Goal: Information Seeking & Learning: Learn about a topic

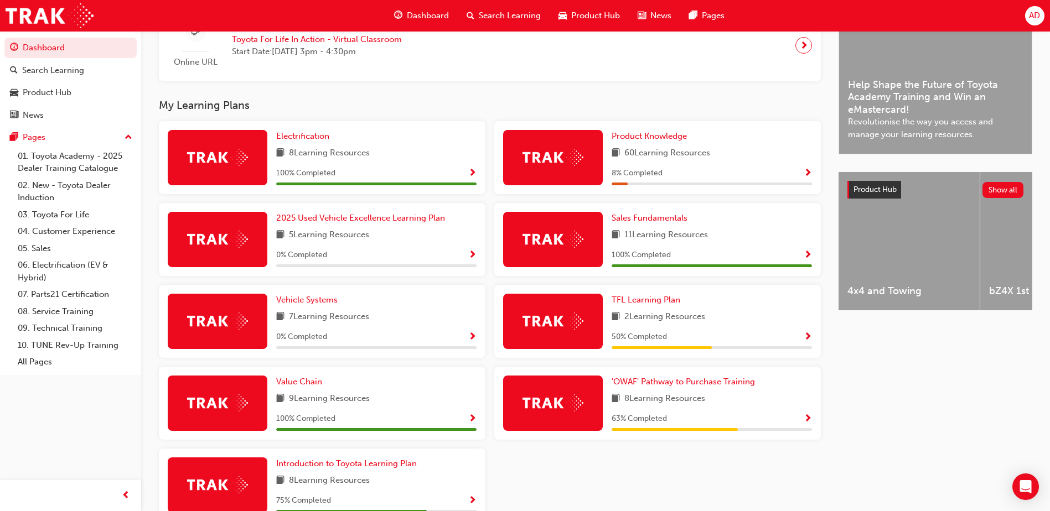
scroll to position [332, 0]
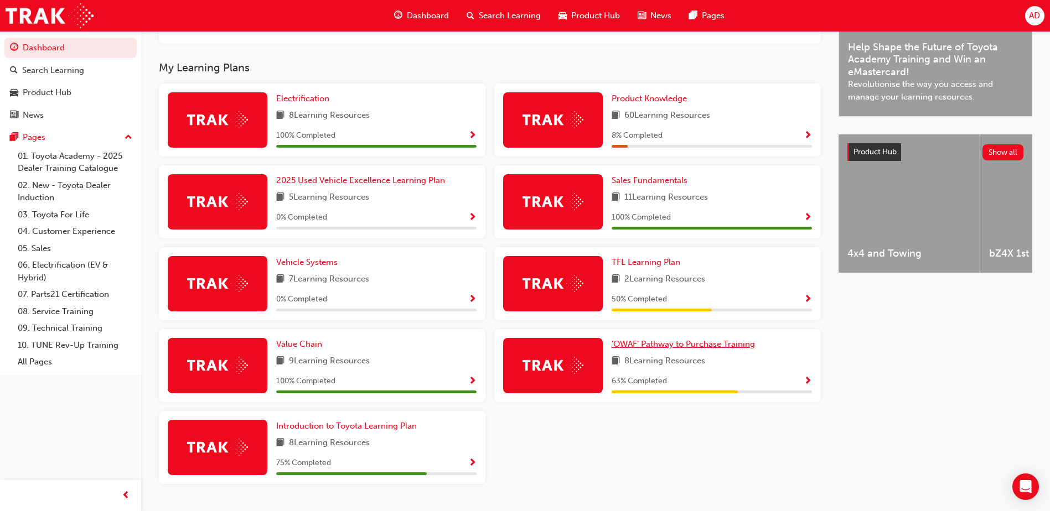
click at [695, 349] on span "'OWAF' Pathway to Purchase Training" at bounding box center [682, 344] width 143 height 10
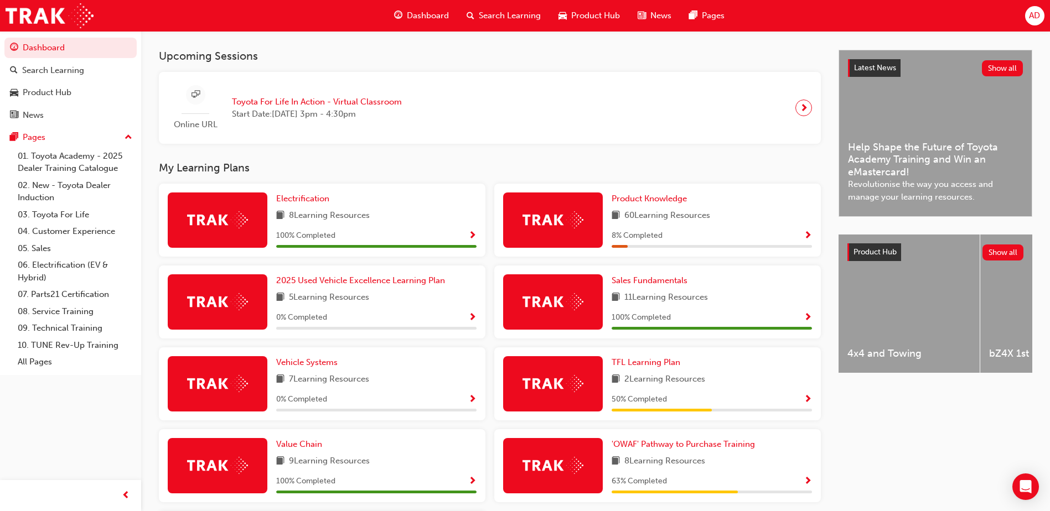
scroll to position [332, 0]
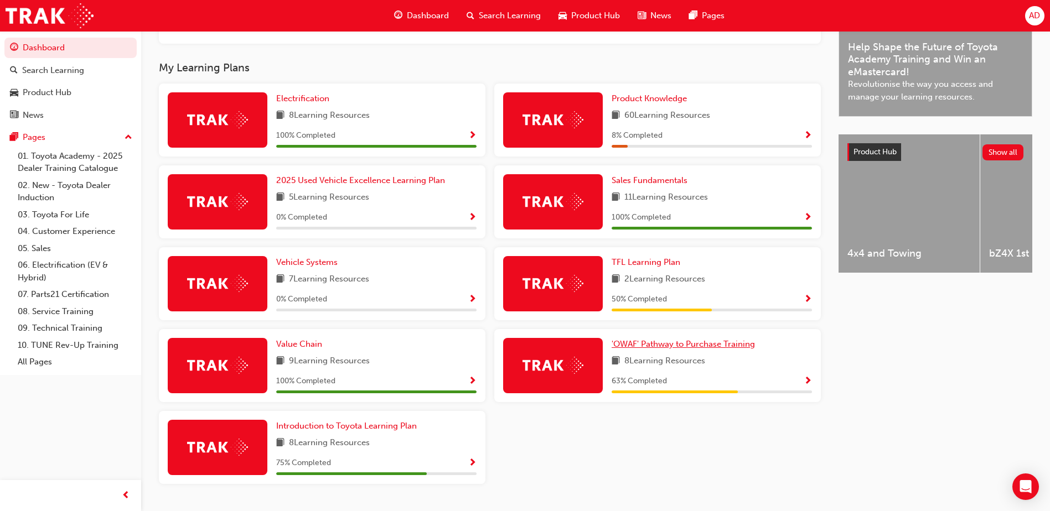
click at [671, 345] on span "'OWAF' Pathway to Purchase Training" at bounding box center [682, 344] width 143 height 10
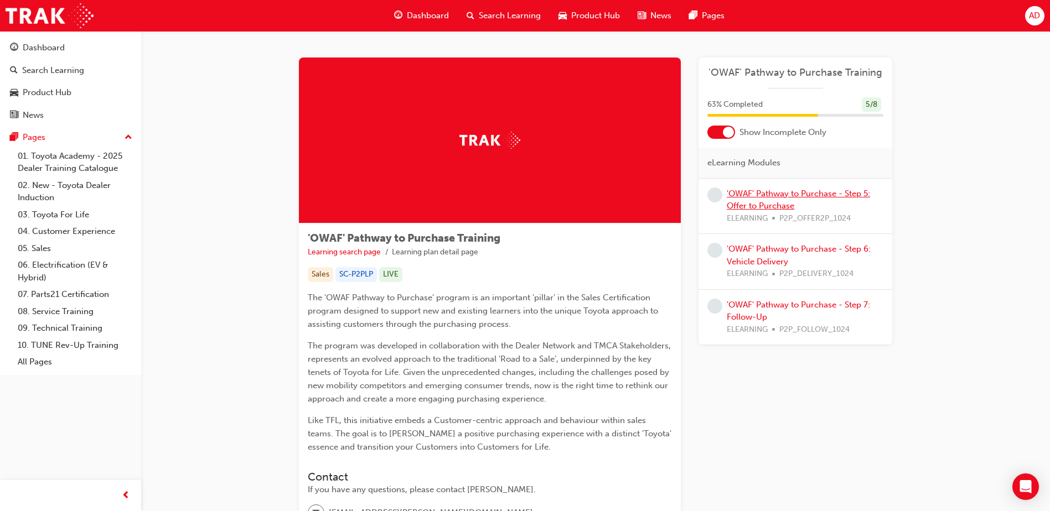
click at [771, 203] on link "'OWAF' Pathway to Purchase - Step 5: Offer to Purchase" at bounding box center [798, 200] width 143 height 23
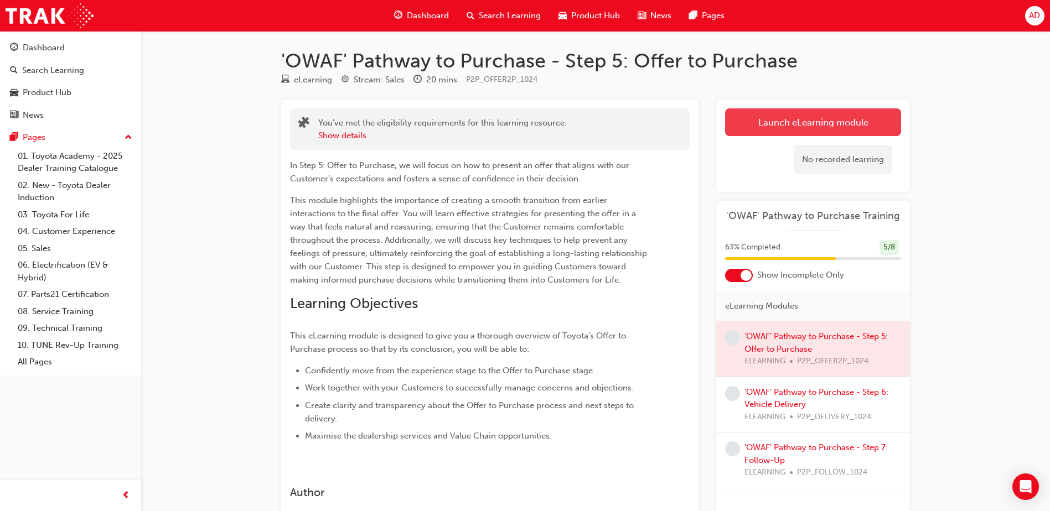
click at [790, 115] on link "Launch eLearning module" at bounding box center [813, 122] width 176 height 28
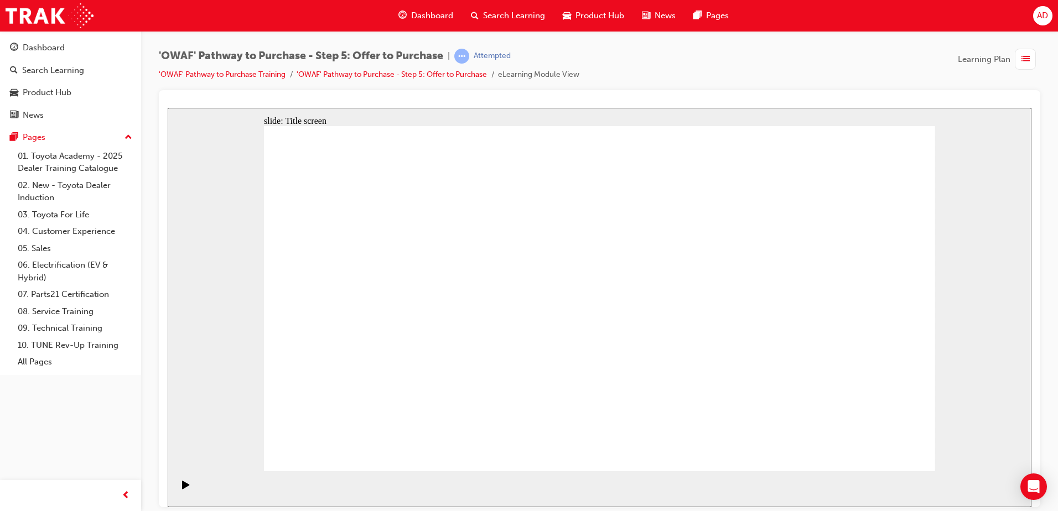
drag, startPoint x: 629, startPoint y: 429, endPoint x: 617, endPoint y: 434, distance: 12.1
drag, startPoint x: 852, startPoint y: 474, endPoint x: 865, endPoint y: 454, distance: 24.3
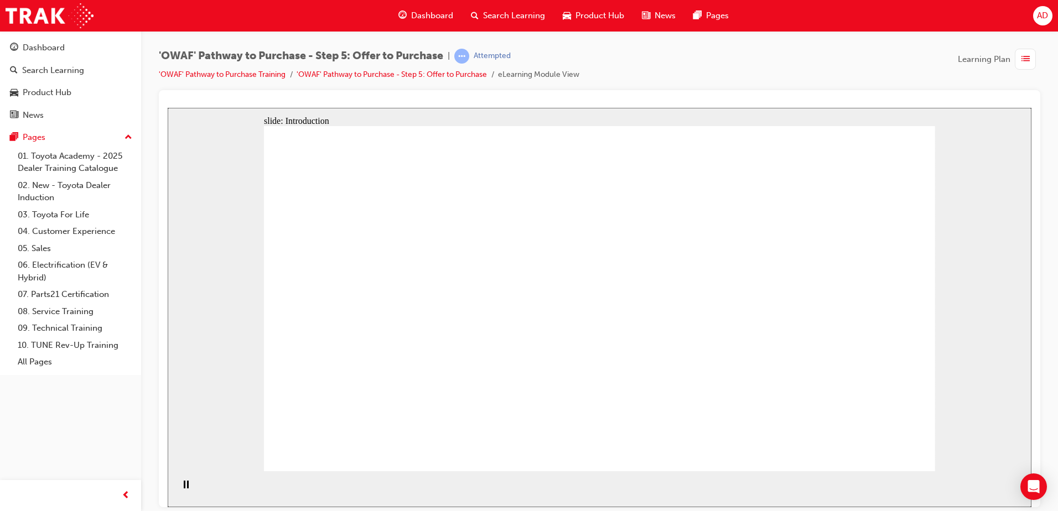
click at [863, 458] on div "slide: Introduction Rectangle 1 Oval 3 Oval 1 Oval 3 Oval 3 Step 5: Offer to Pu…" at bounding box center [600, 306] width 864 height 399
drag, startPoint x: 625, startPoint y: 263, endPoint x: 598, endPoint y: 266, distance: 27.2
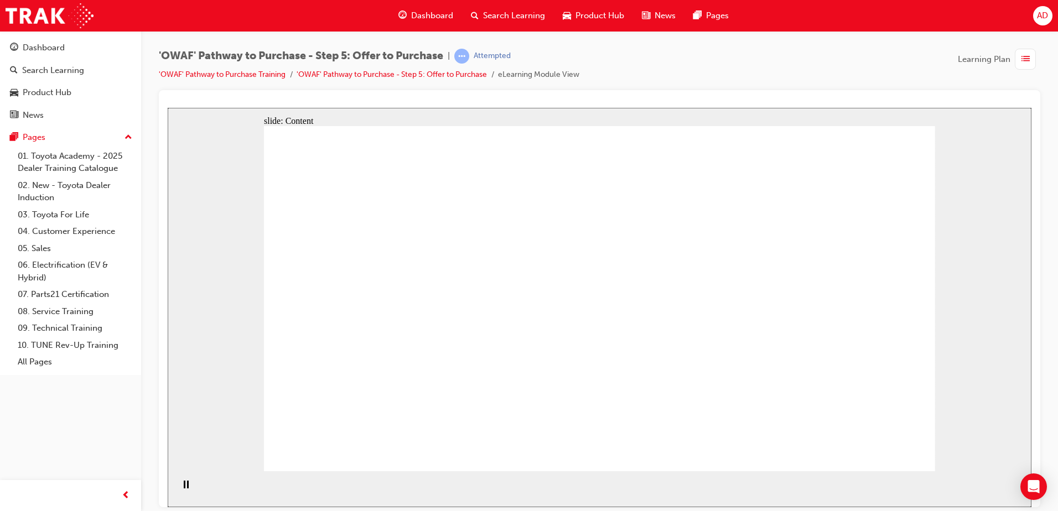
drag, startPoint x: 336, startPoint y: 351, endPoint x: 395, endPoint y: 348, distance: 58.7
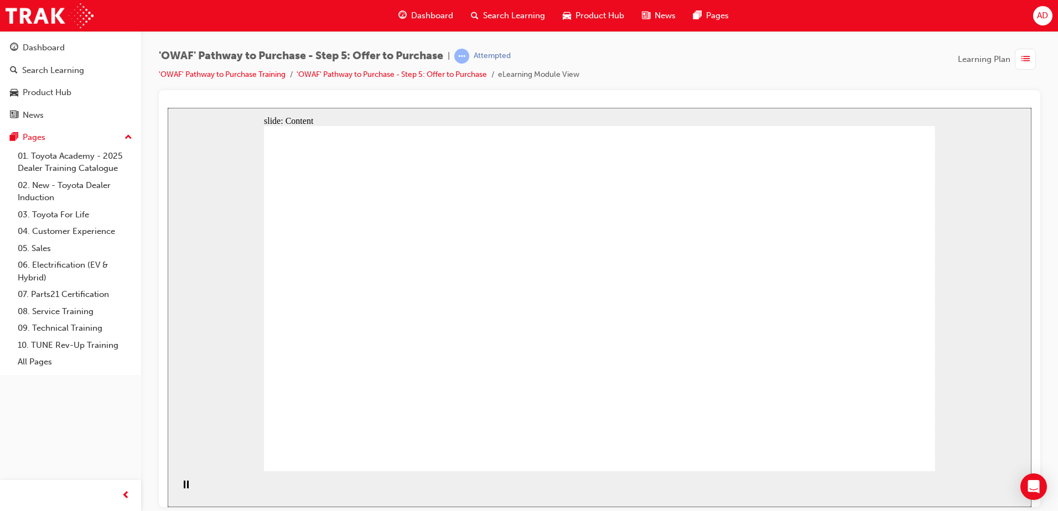
drag, startPoint x: 775, startPoint y: 325, endPoint x: 729, endPoint y: 323, distance: 45.4
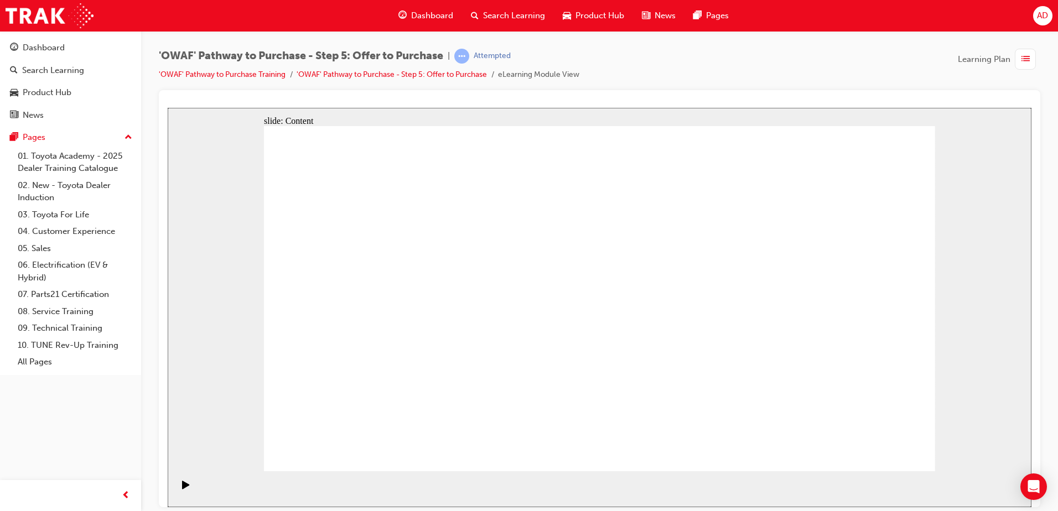
drag, startPoint x: 817, startPoint y: 229, endPoint x: 817, endPoint y: 238, distance: 9.4
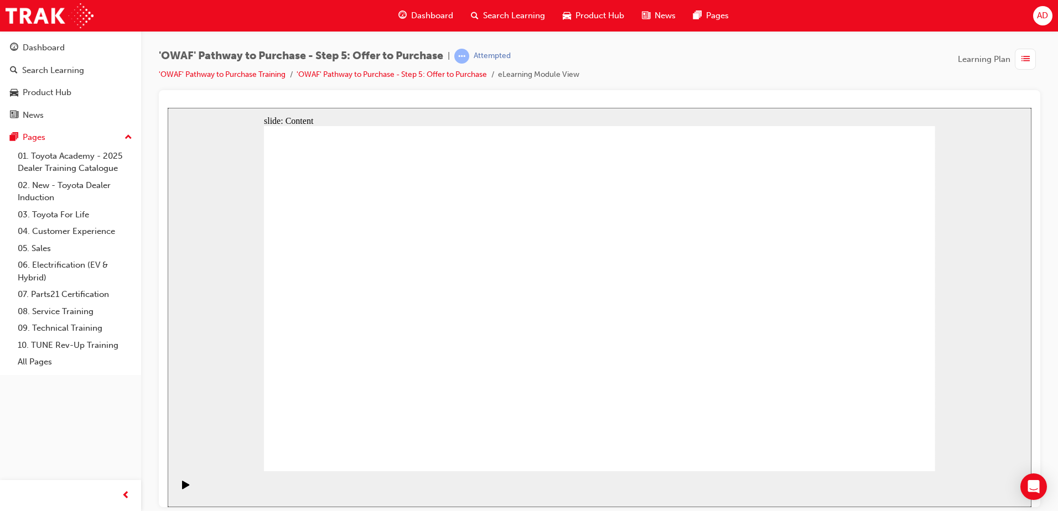
drag, startPoint x: 641, startPoint y: 298, endPoint x: 877, endPoint y: 318, distance: 236.6
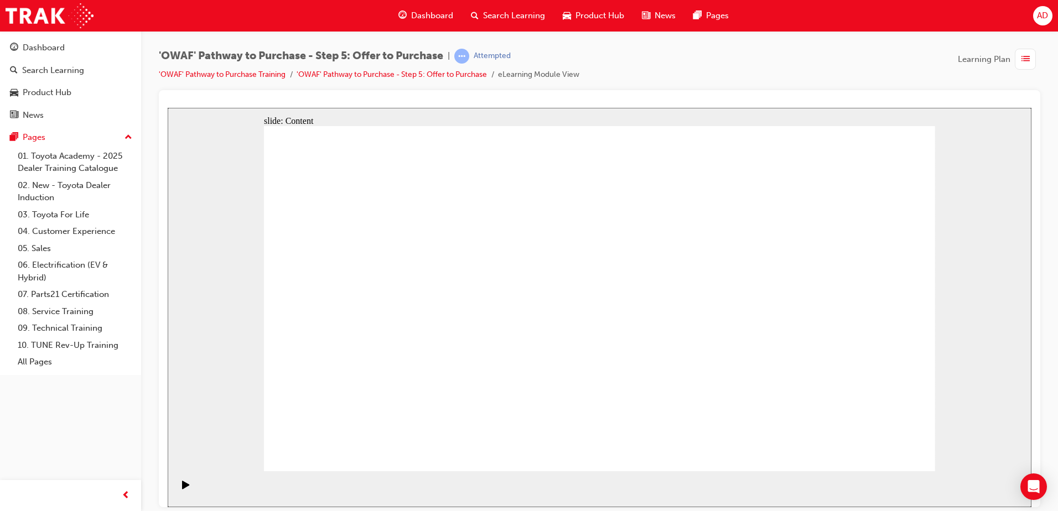
drag, startPoint x: 497, startPoint y: 323, endPoint x: 550, endPoint y: 286, distance: 64.3
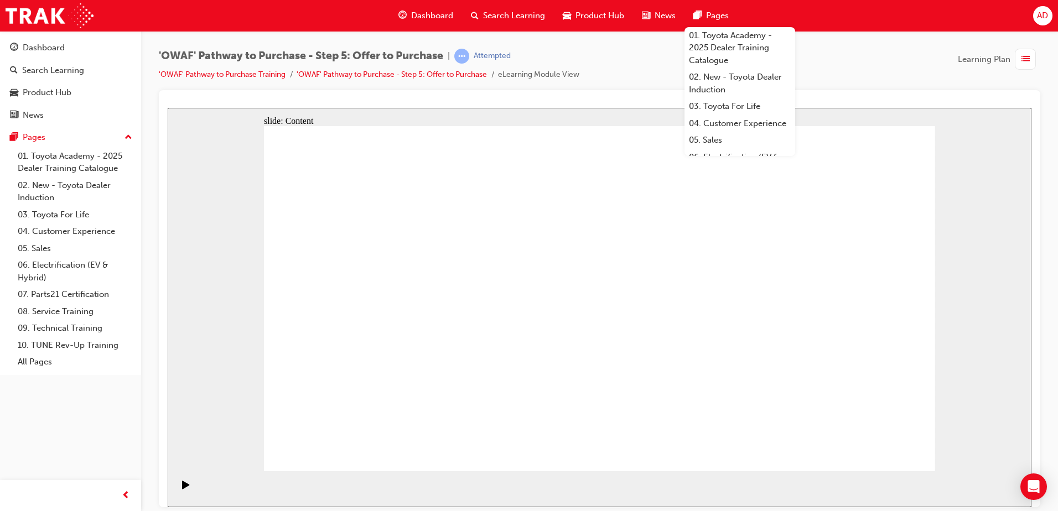
click at [982, 243] on div "slide: Content Rectangle 1 Group 1 “I will always be transparent and treat all …" at bounding box center [600, 306] width 864 height 399
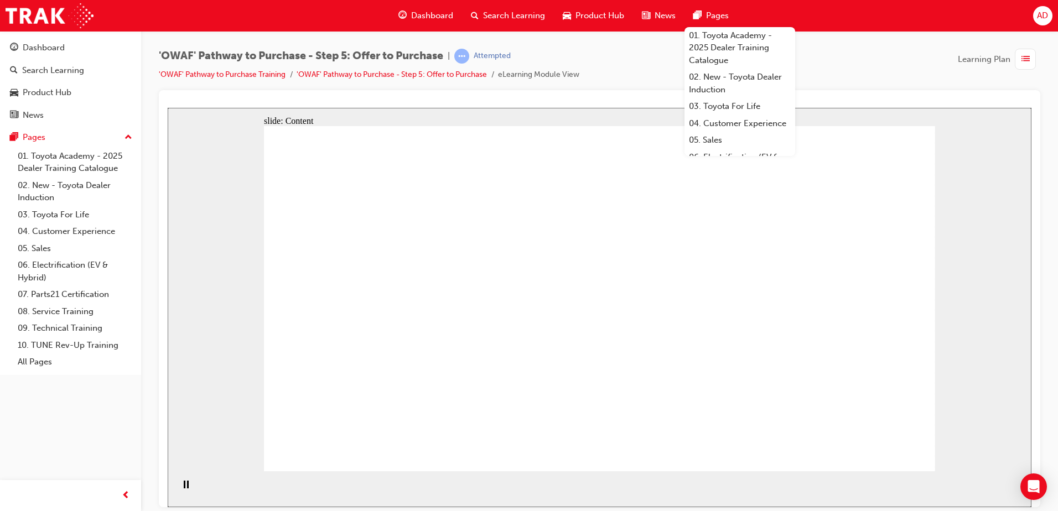
click at [865, 84] on div "'OWAF' Pathway to Purchase - Step 5: Offer to Purchase | Attempted 'OWAF' Pathw…" at bounding box center [599, 69] width 881 height 41
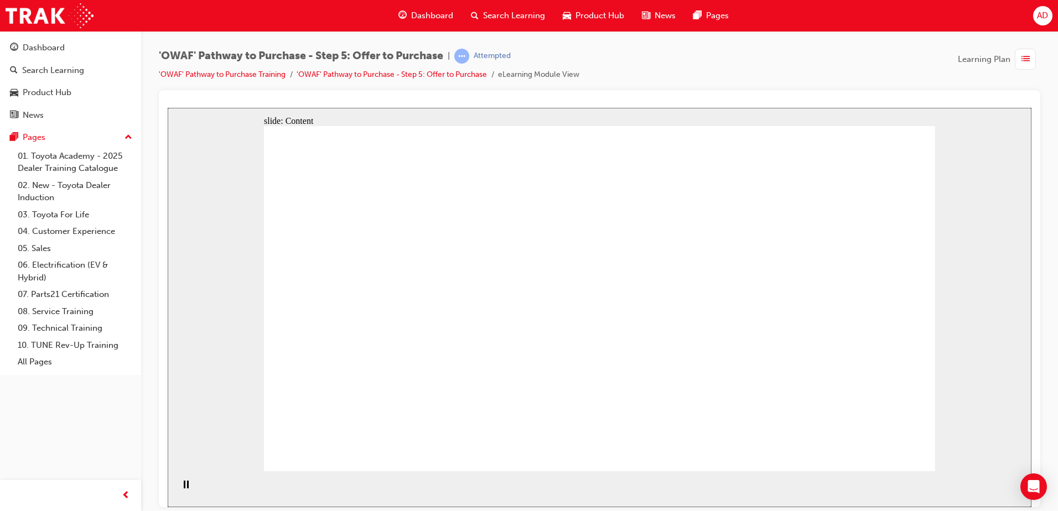
drag, startPoint x: 485, startPoint y: 356, endPoint x: 485, endPoint y: 346, distance: 9.4
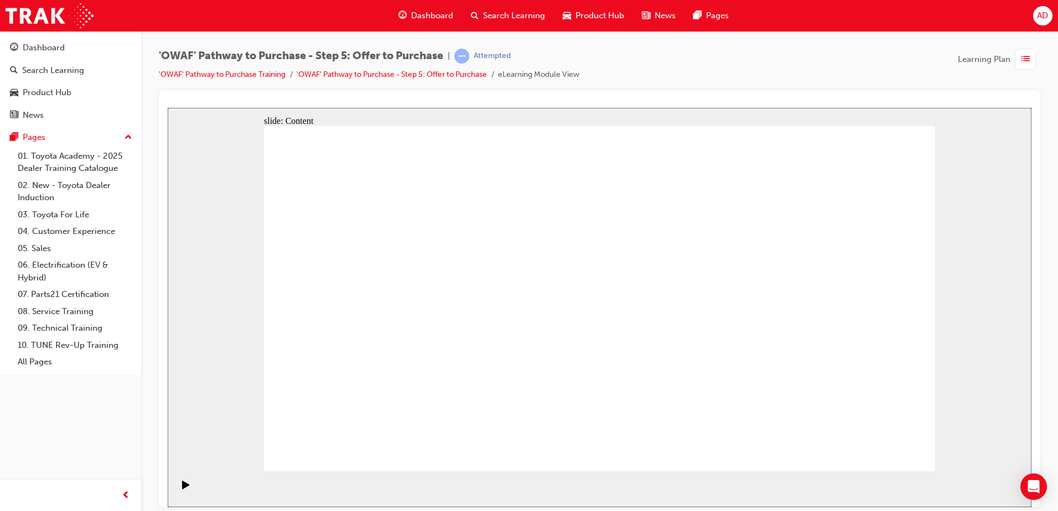
drag, startPoint x: 599, startPoint y: 380, endPoint x: 574, endPoint y: 337, distance: 49.6
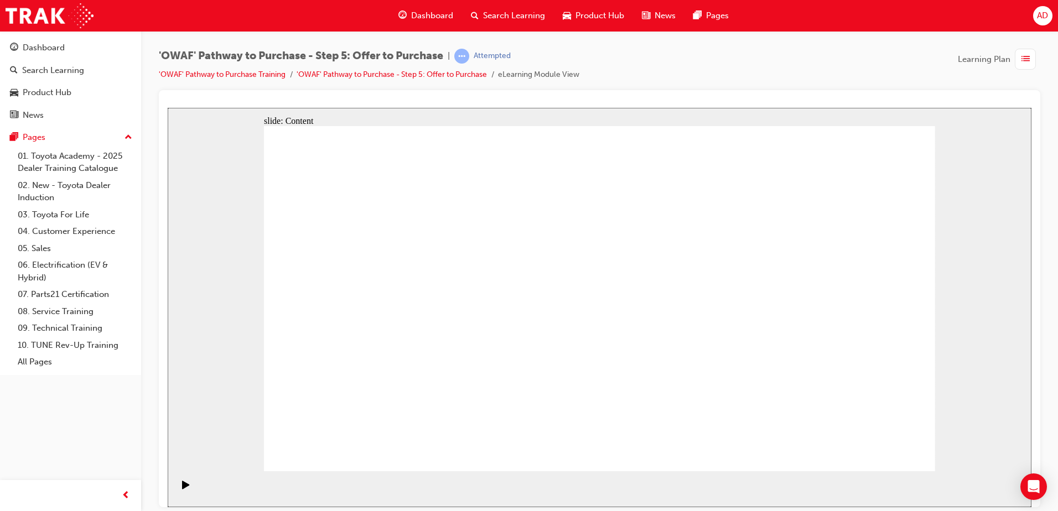
drag, startPoint x: 859, startPoint y: 252, endPoint x: 868, endPoint y: 259, distance: 11.0
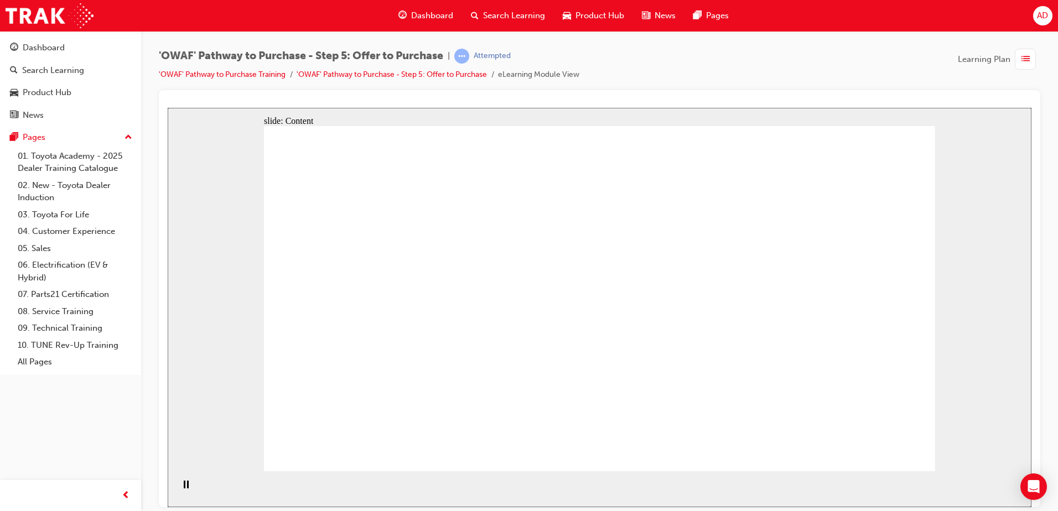
drag, startPoint x: 384, startPoint y: 352, endPoint x: 383, endPoint y: 312, distance: 39.8
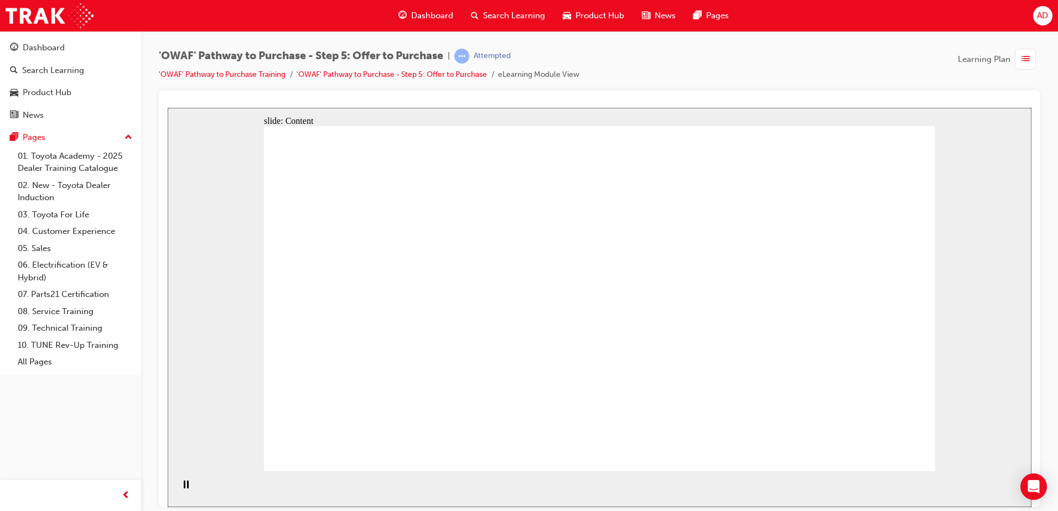
drag, startPoint x: 670, startPoint y: 229, endPoint x: 682, endPoint y: 236, distance: 13.4
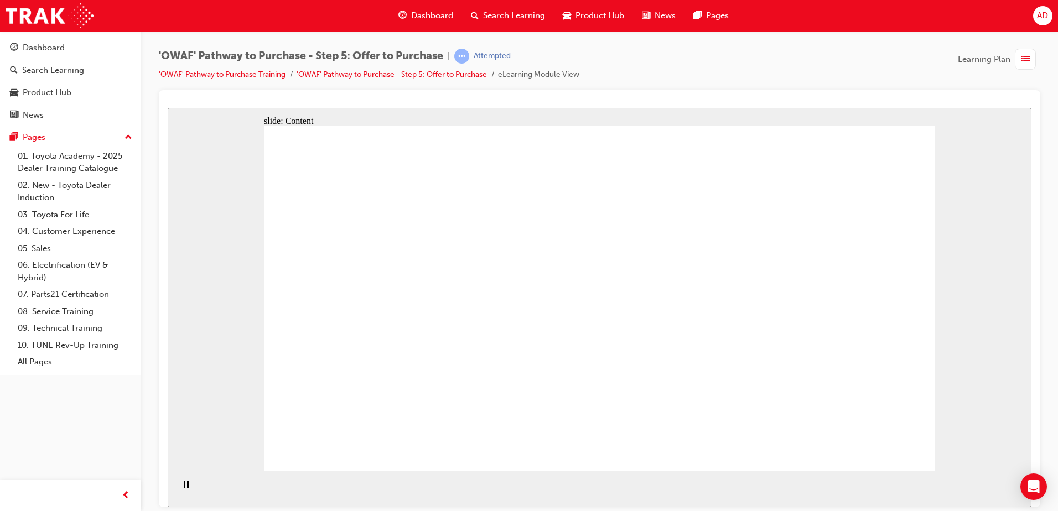
drag, startPoint x: 398, startPoint y: 225, endPoint x: 387, endPoint y: 216, distance: 14.2
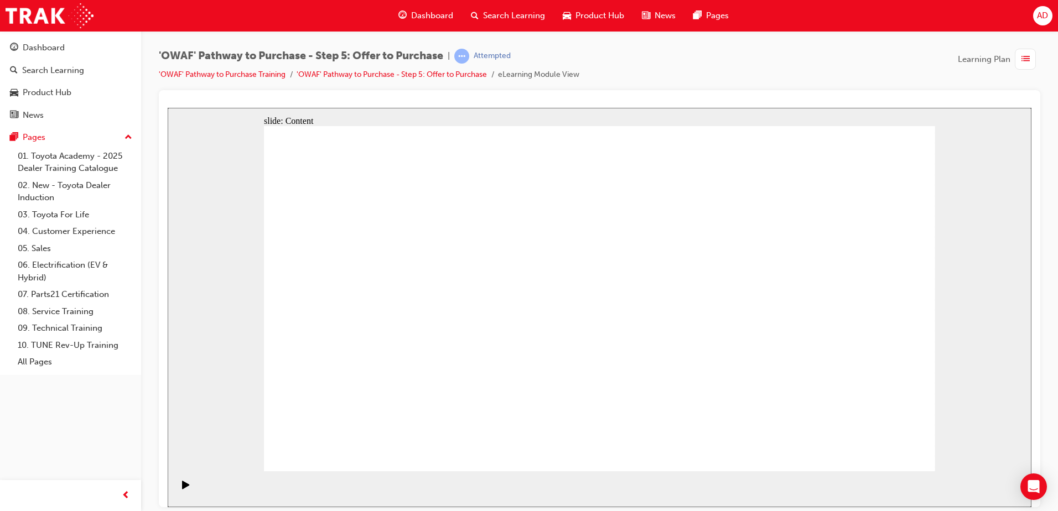
drag, startPoint x: 391, startPoint y: 221, endPoint x: 391, endPoint y: 212, distance: 8.9
drag, startPoint x: 750, startPoint y: 328, endPoint x: 755, endPoint y: 312, distance: 16.6
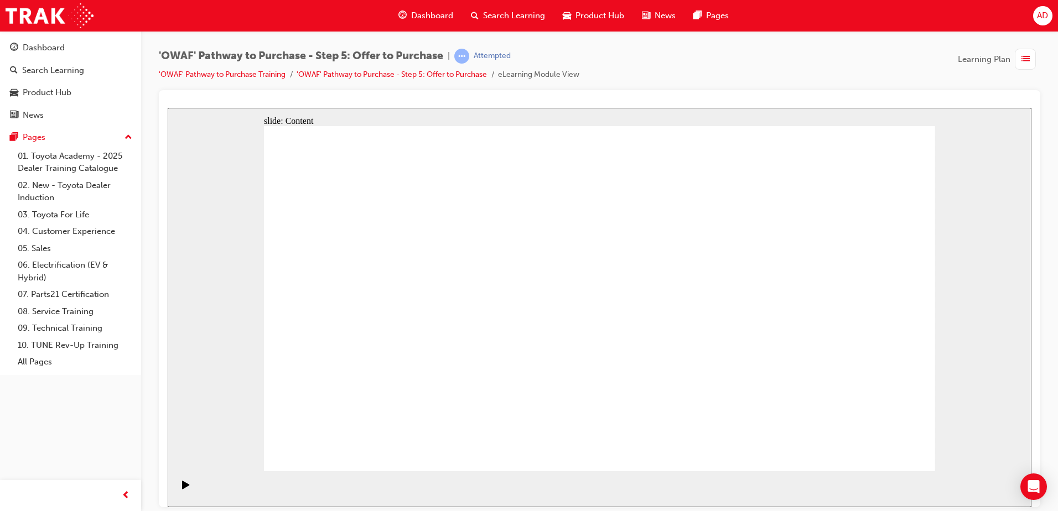
drag, startPoint x: 832, startPoint y: 191, endPoint x: 823, endPoint y: 202, distance: 13.7
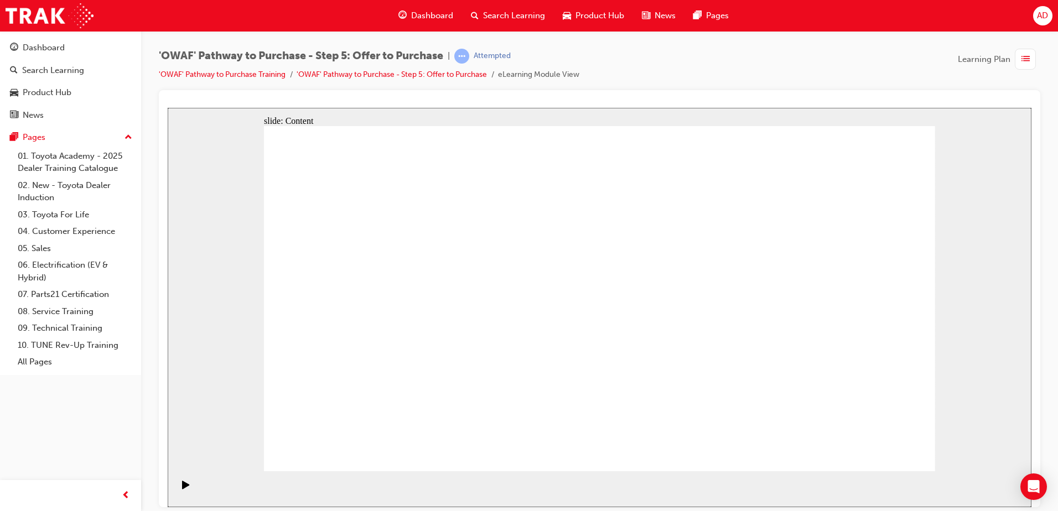
drag, startPoint x: 584, startPoint y: 444, endPoint x: 610, endPoint y: 447, distance: 26.2
drag, startPoint x: 849, startPoint y: 401, endPoint x: 633, endPoint y: 372, distance: 217.7
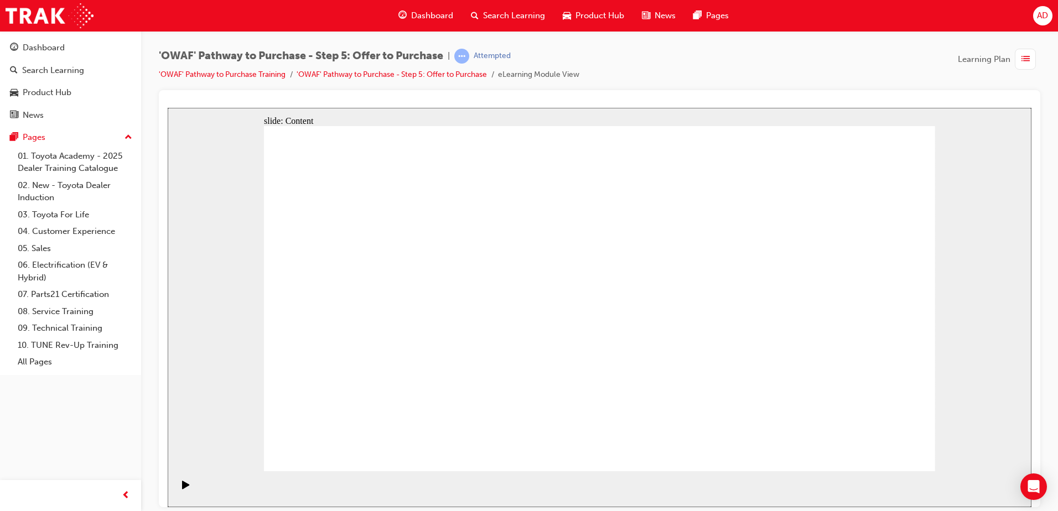
drag, startPoint x: 952, startPoint y: 464, endPoint x: 937, endPoint y: 458, distance: 15.6
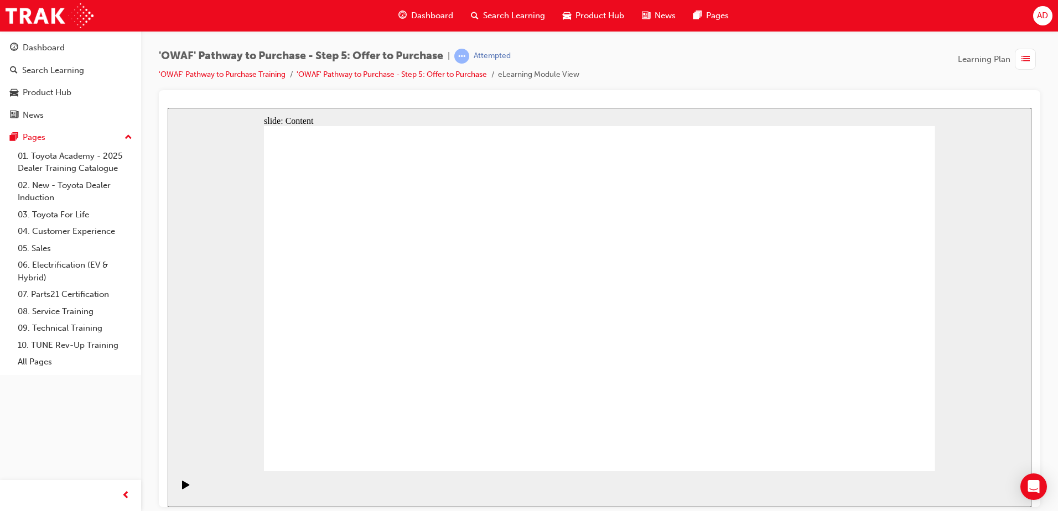
click at [951, 464] on div "slide: Content Provide a summary of the solution to determine that the objectio…" at bounding box center [600, 306] width 864 height 399
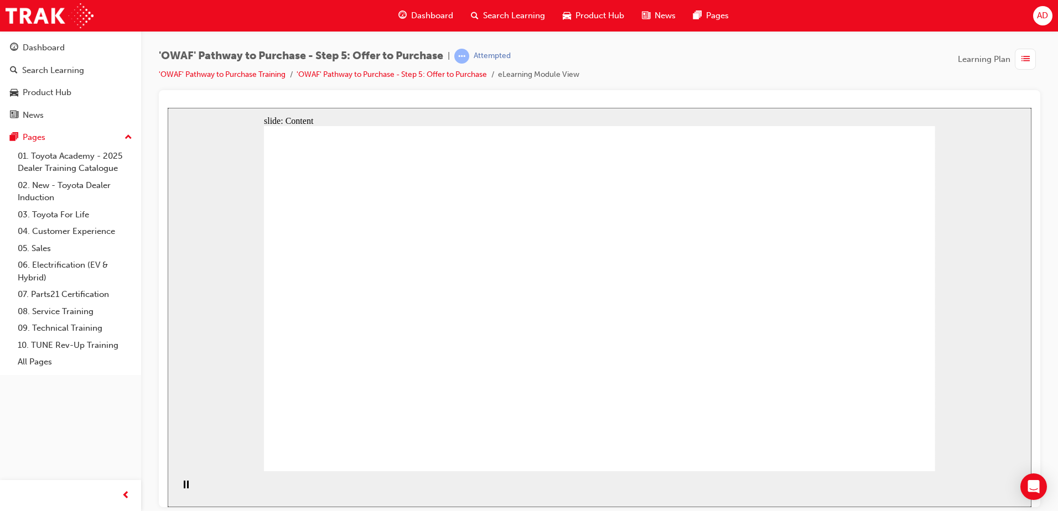
drag, startPoint x: 540, startPoint y: 309, endPoint x: 532, endPoint y: 307, distance: 8.5
drag, startPoint x: 528, startPoint y: 307, endPoint x: 516, endPoint y: 306, distance: 12.2
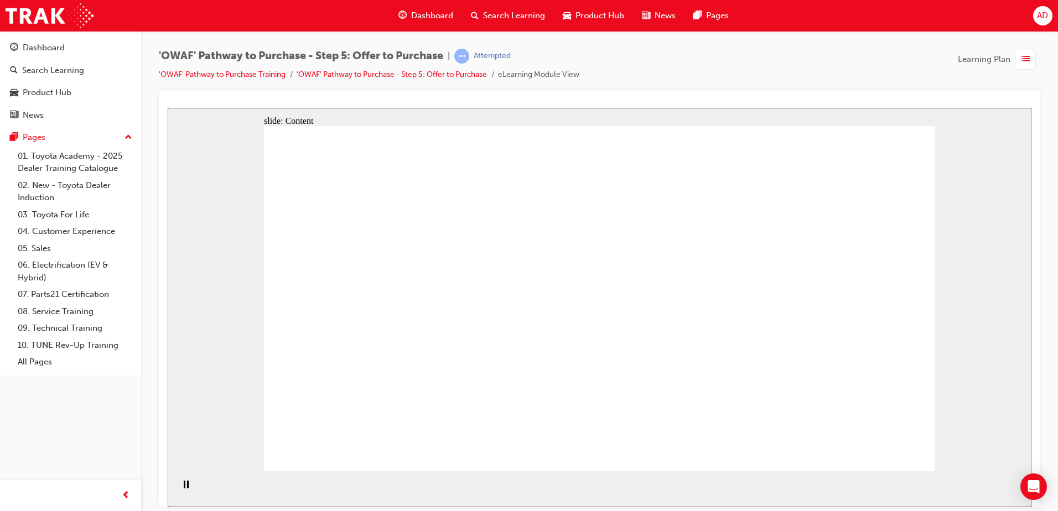
drag, startPoint x: 477, startPoint y: 299, endPoint x: 466, endPoint y: 292, distance: 13.1
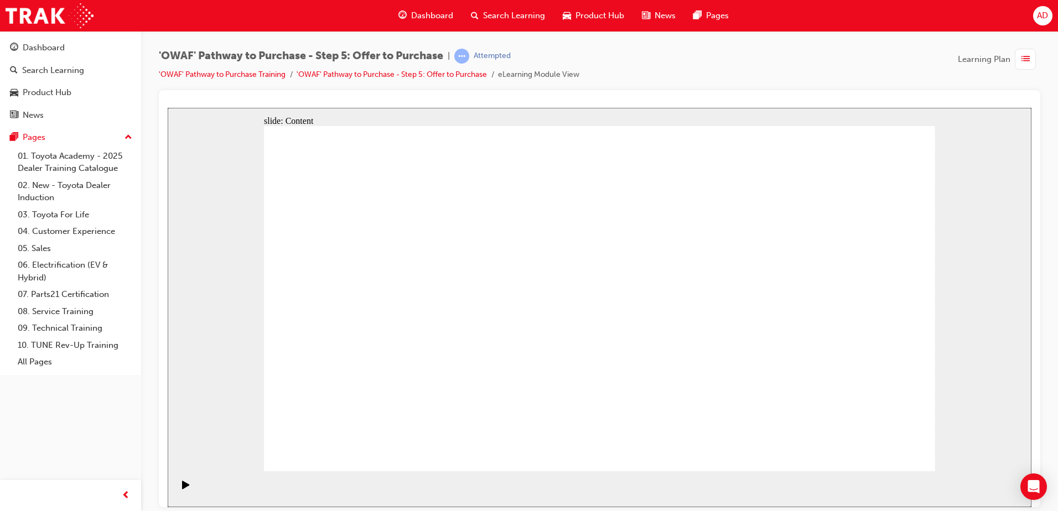
drag, startPoint x: 886, startPoint y: 441, endPoint x: 883, endPoint y: 450, distance: 10.2
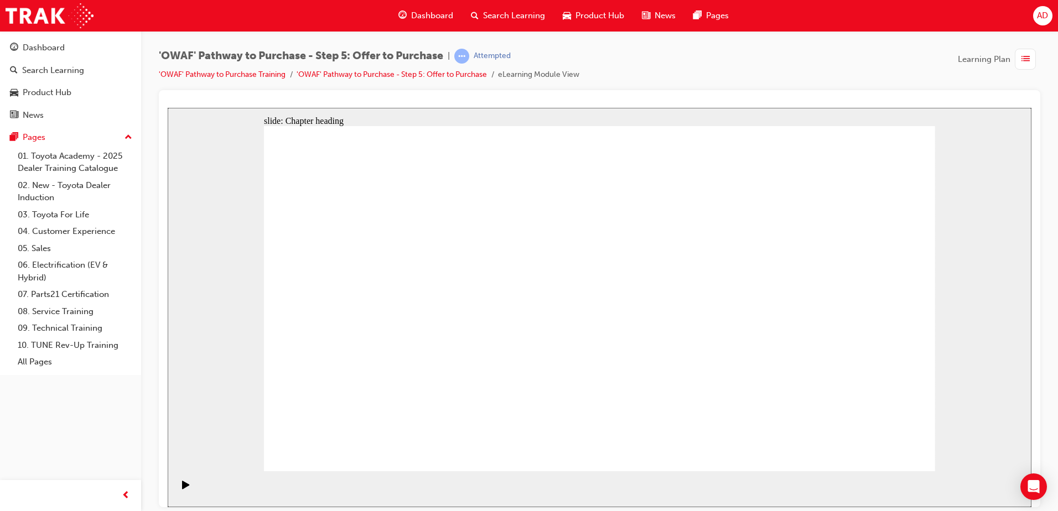
drag, startPoint x: 289, startPoint y: 148, endPoint x: 738, endPoint y: 170, distance: 449.9
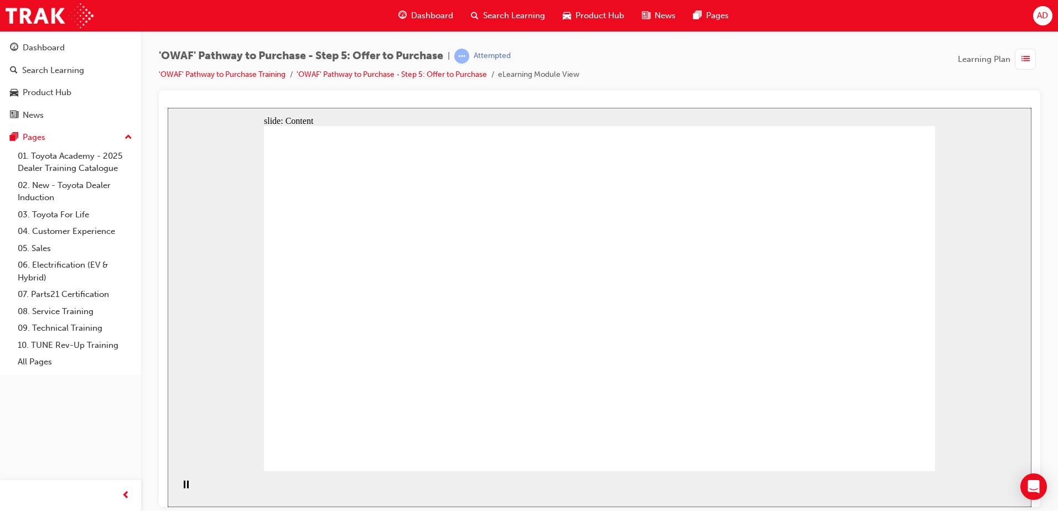
drag, startPoint x: 546, startPoint y: 338, endPoint x: 538, endPoint y: 356, distance: 20.1
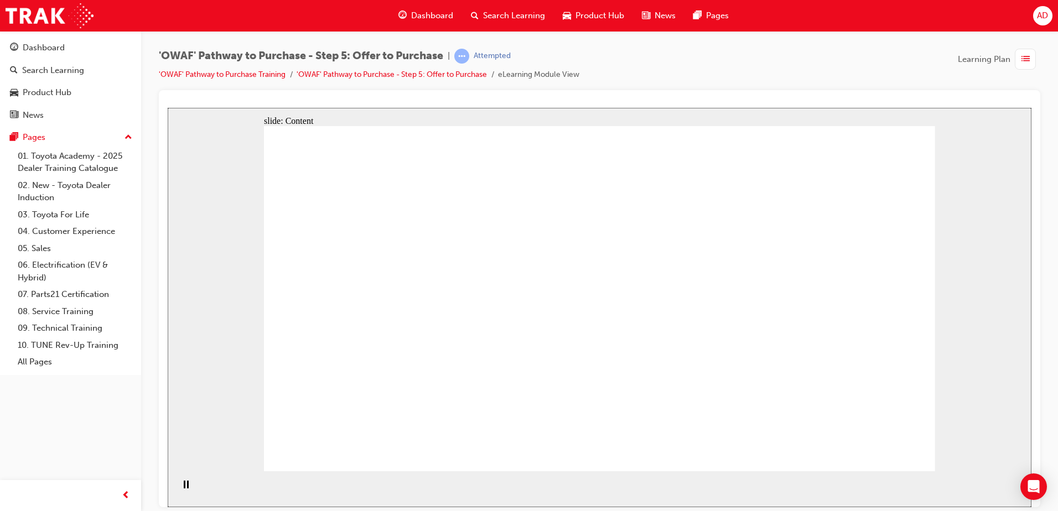
drag, startPoint x: 699, startPoint y: 290, endPoint x: 699, endPoint y: 218, distance: 71.9
drag, startPoint x: 699, startPoint y: 218, endPoint x: 704, endPoint y: 300, distance: 82.6
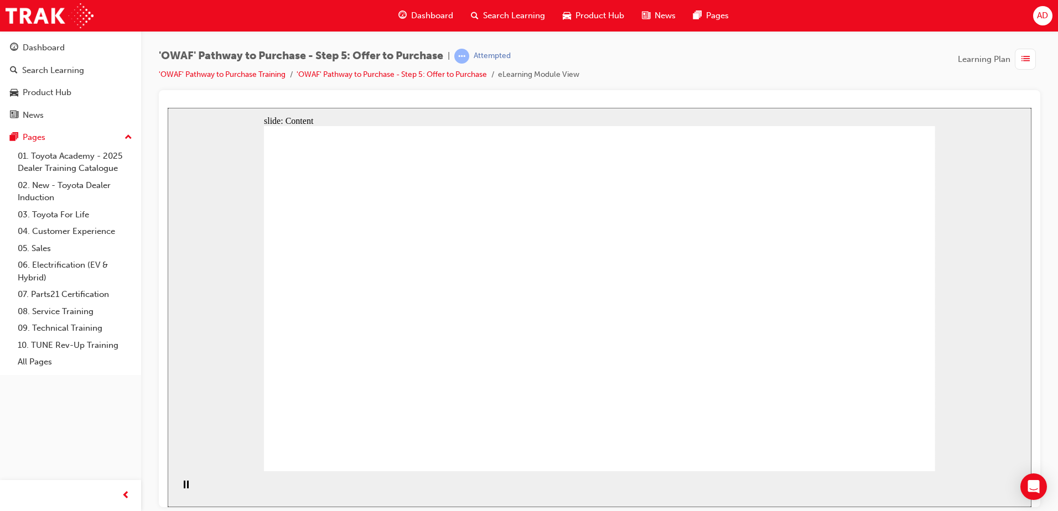
drag, startPoint x: 718, startPoint y: 368, endPoint x: 718, endPoint y: 327, distance: 40.9
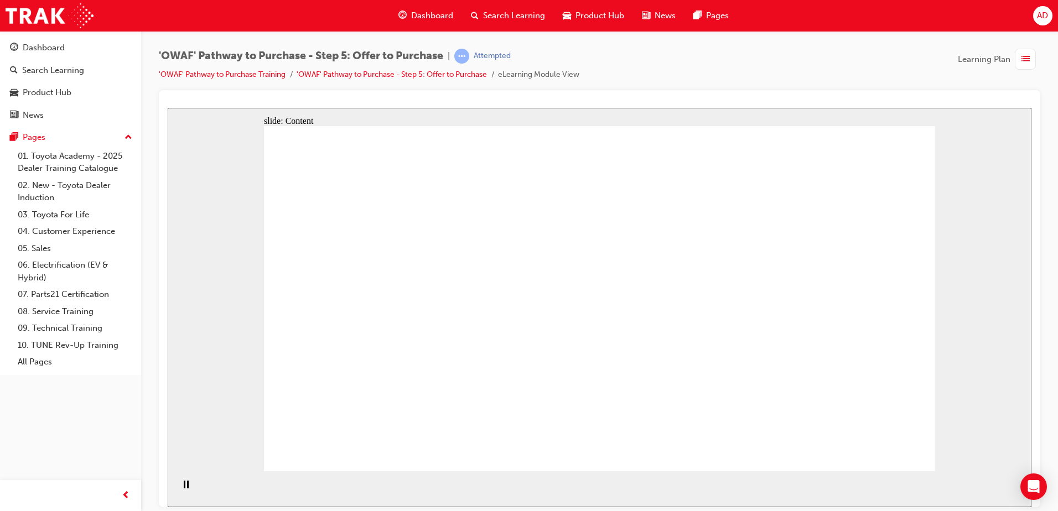
drag, startPoint x: 699, startPoint y: 272, endPoint x: 698, endPoint y: 336, distance: 64.8
drag, startPoint x: 700, startPoint y: 390, endPoint x: 700, endPoint y: 356, distance: 33.8
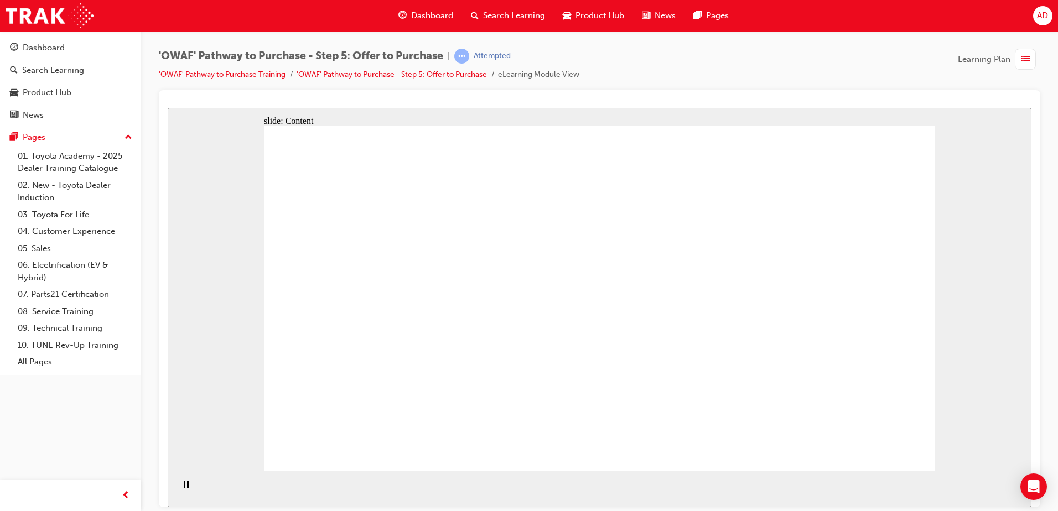
drag, startPoint x: 702, startPoint y: 340, endPoint x: 702, endPoint y: 304, distance: 36.0
drag, startPoint x: 702, startPoint y: 278, endPoint x: 697, endPoint y: 190, distance: 88.7
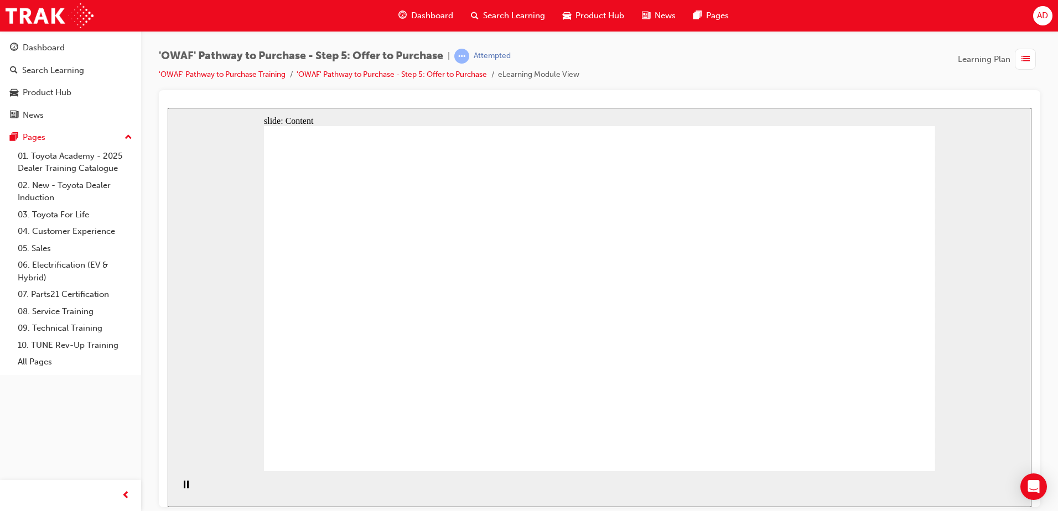
drag, startPoint x: 691, startPoint y: 279, endPoint x: 691, endPoint y: 350, distance: 70.8
drag, startPoint x: 688, startPoint y: 367, endPoint x: 691, endPoint y: 338, distance: 29.4
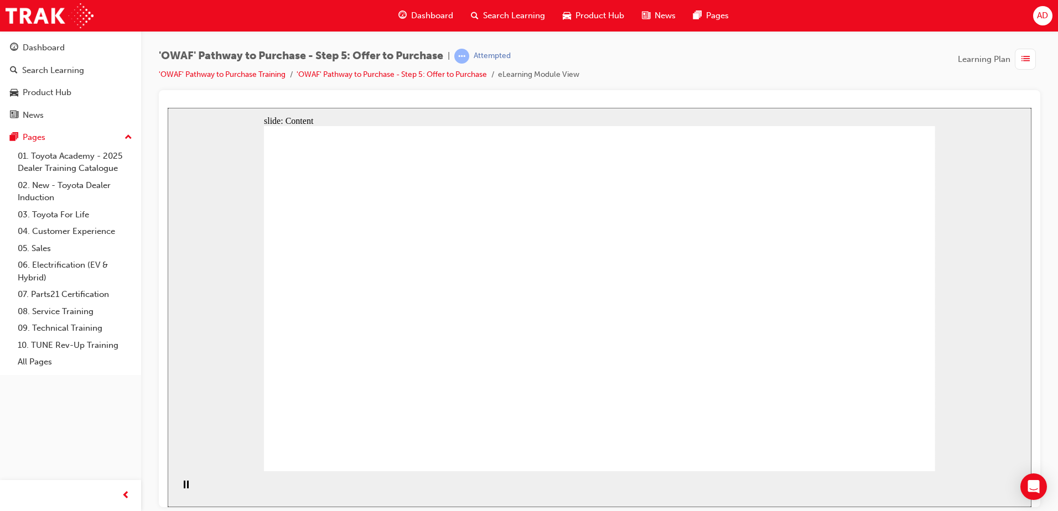
drag, startPoint x: 698, startPoint y: 281, endPoint x: 679, endPoint y: 382, distance: 103.0
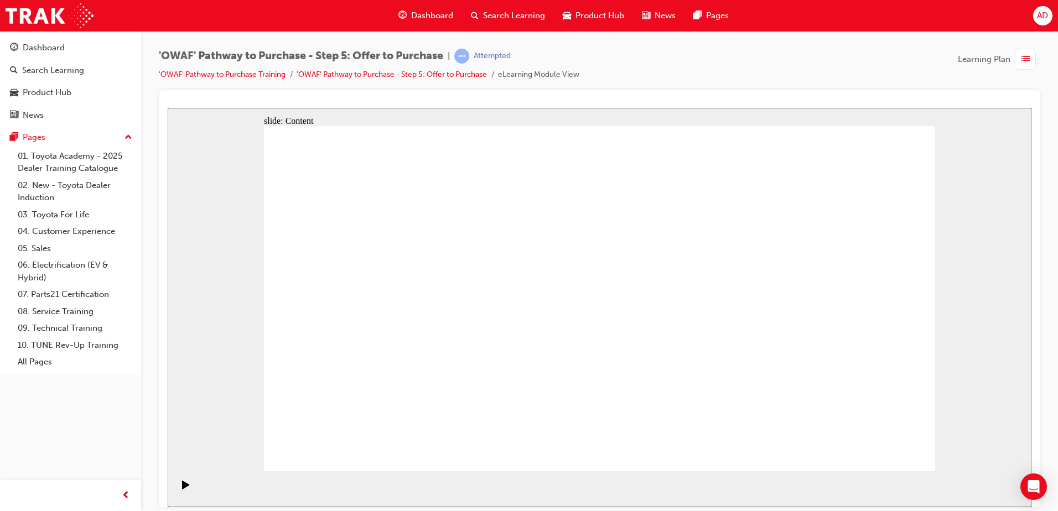
drag, startPoint x: 853, startPoint y: 440, endPoint x: 868, endPoint y: 441, distance: 15.0
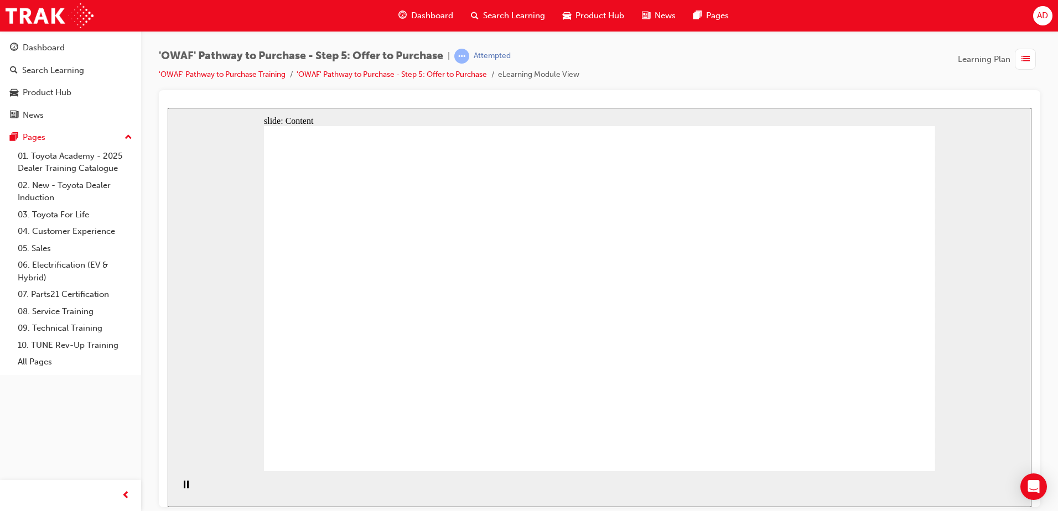
drag, startPoint x: 904, startPoint y: 242, endPoint x: 886, endPoint y: 250, distance: 19.3
drag, startPoint x: 437, startPoint y: 294, endPoint x: 691, endPoint y: 294, distance: 254.5
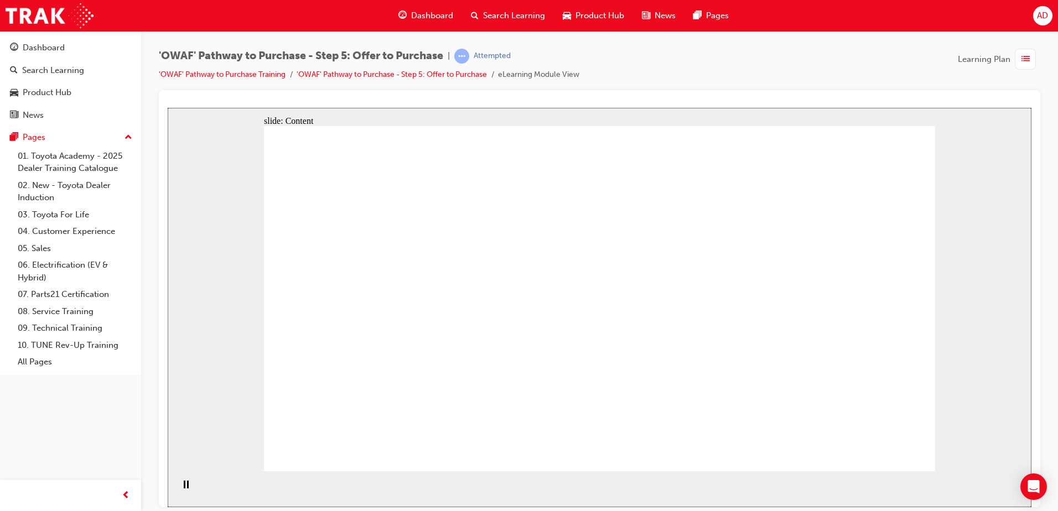
drag, startPoint x: 890, startPoint y: 266, endPoint x: 849, endPoint y: 271, distance: 41.9
drag, startPoint x: 626, startPoint y: 300, endPoint x: 667, endPoint y: 309, distance: 41.9
drag, startPoint x: 737, startPoint y: 310, endPoint x: 568, endPoint y: 310, distance: 168.8
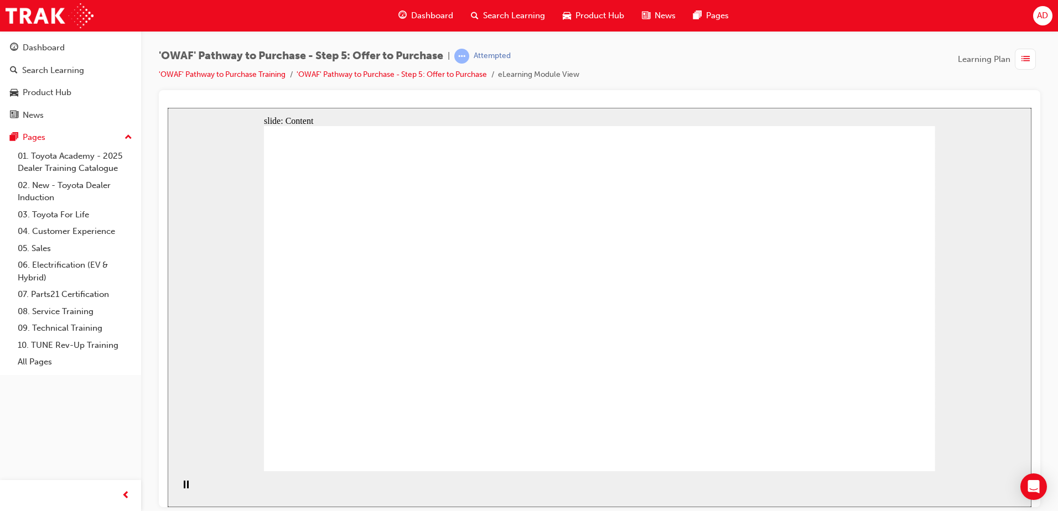
drag, startPoint x: 552, startPoint y: 308, endPoint x: 653, endPoint y: 309, distance: 100.7
drag, startPoint x: 682, startPoint y: 307, endPoint x: 611, endPoint y: 307, distance: 70.8
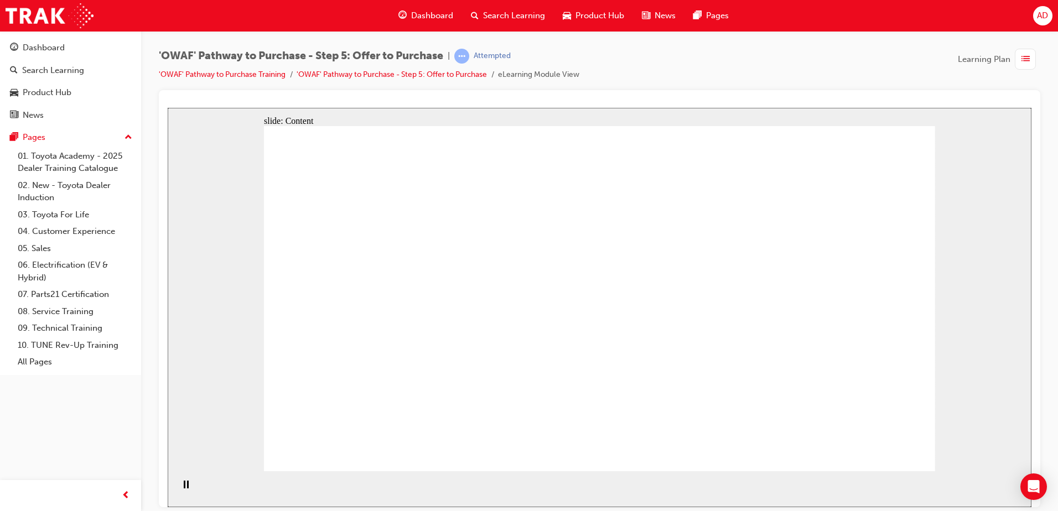
drag, startPoint x: 536, startPoint y: 311, endPoint x: 576, endPoint y: 316, distance: 40.2
drag, startPoint x: 750, startPoint y: 314, endPoint x: 719, endPoint y: 313, distance: 30.5
drag, startPoint x: 388, startPoint y: 272, endPoint x: 688, endPoint y: 269, distance: 300.5
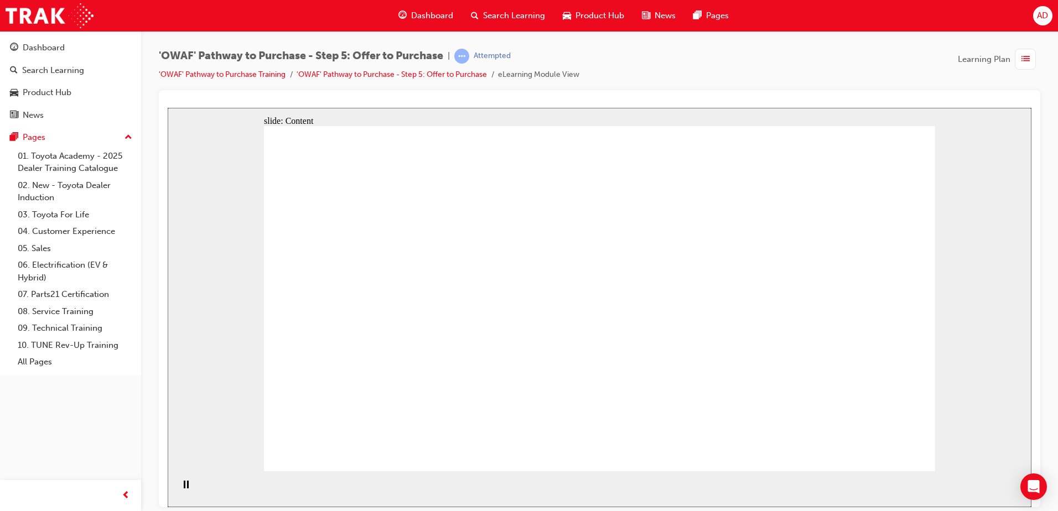
drag, startPoint x: 858, startPoint y: 257, endPoint x: 561, endPoint y: 270, distance: 296.9
drag, startPoint x: 500, startPoint y: 272, endPoint x: 567, endPoint y: 287, distance: 68.1
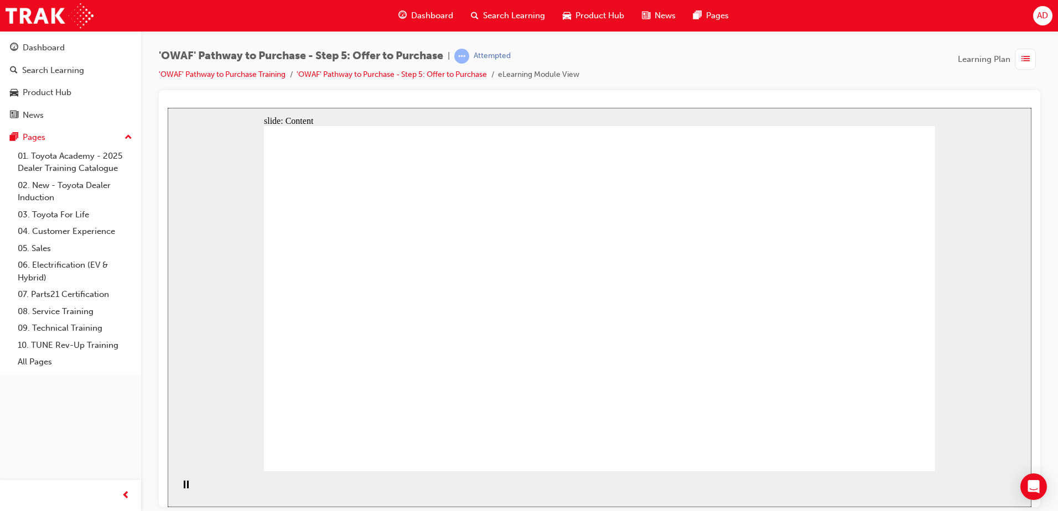
drag, startPoint x: 679, startPoint y: 286, endPoint x: 655, endPoint y: 286, distance: 23.8
drag, startPoint x: 315, startPoint y: 310, endPoint x: 611, endPoint y: 295, distance: 295.8
drag, startPoint x: 641, startPoint y: 294, endPoint x: 440, endPoint y: 297, distance: 200.9
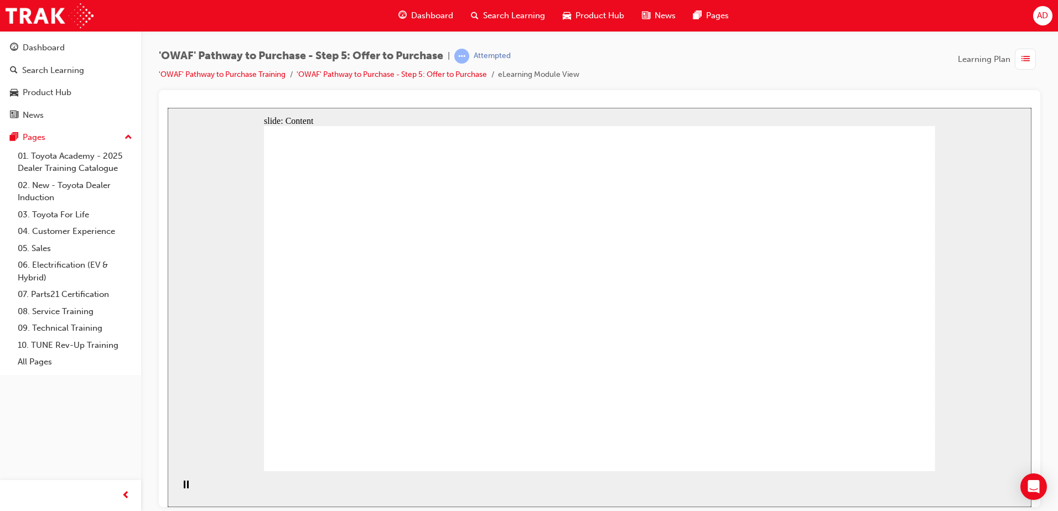
drag, startPoint x: 371, startPoint y: 309, endPoint x: 438, endPoint y: 312, distance: 67.0
drag, startPoint x: 799, startPoint y: 292, endPoint x: 515, endPoint y: 297, distance: 284.5
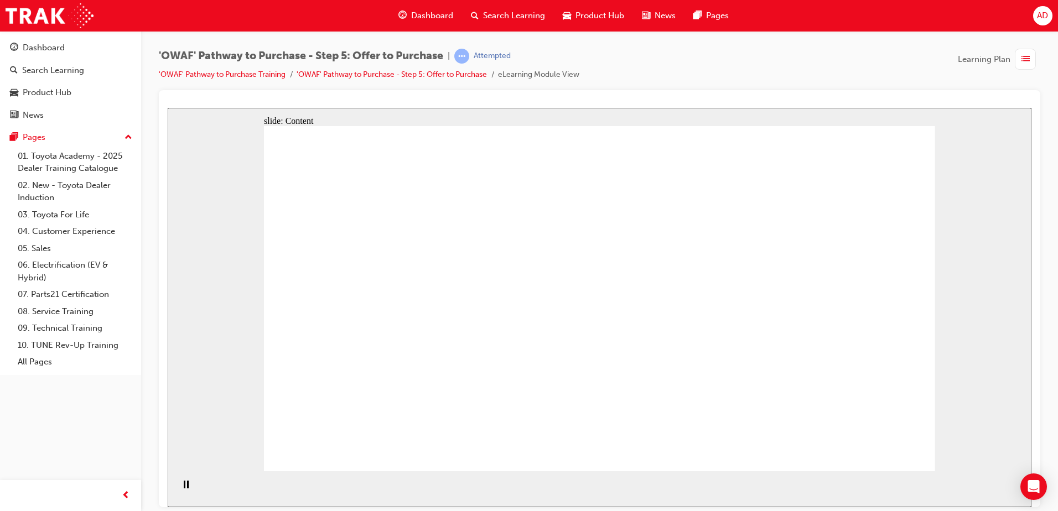
drag, startPoint x: 477, startPoint y: 301, endPoint x: 672, endPoint y: 303, distance: 195.3
drag, startPoint x: 766, startPoint y: 292, endPoint x: 620, endPoint y: 295, distance: 146.1
drag, startPoint x: 577, startPoint y: 297, endPoint x: 603, endPoint y: 297, distance: 25.5
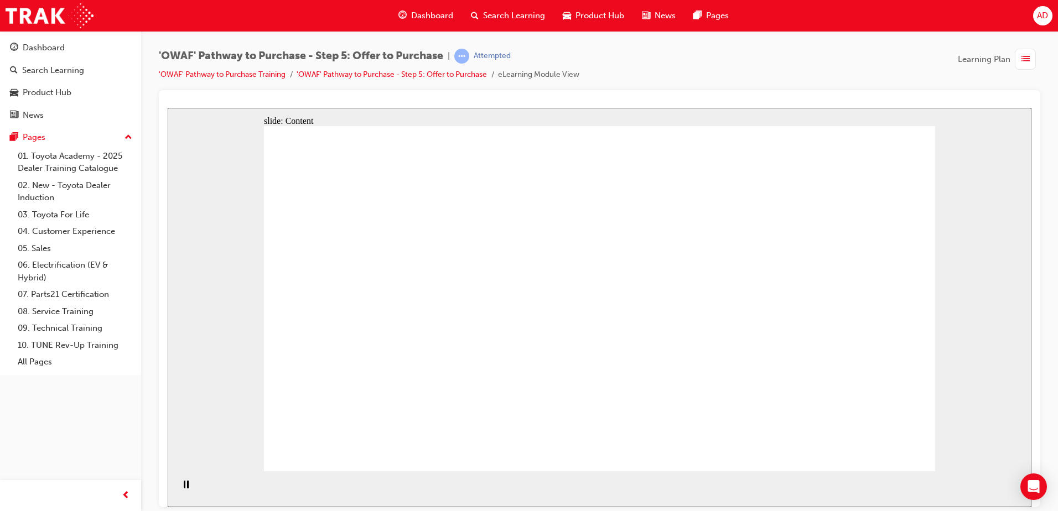
drag, startPoint x: 719, startPoint y: 294, endPoint x: 554, endPoint y: 299, distance: 165.0
drag, startPoint x: 522, startPoint y: 304, endPoint x: 748, endPoint y: 300, distance: 225.8
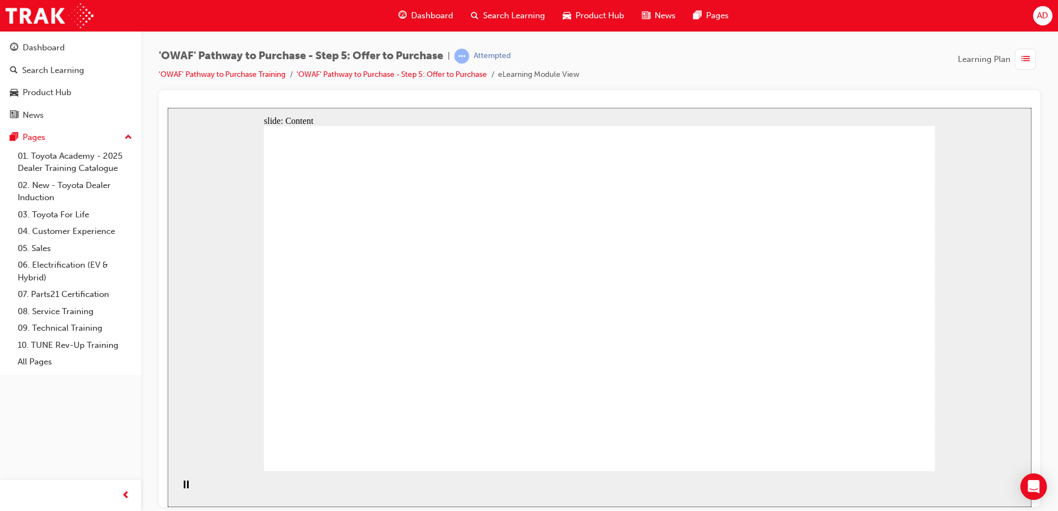
drag, startPoint x: 750, startPoint y: 298, endPoint x: 506, endPoint y: 300, distance: 243.5
drag, startPoint x: 506, startPoint y: 300, endPoint x: 707, endPoint y: 301, distance: 200.9
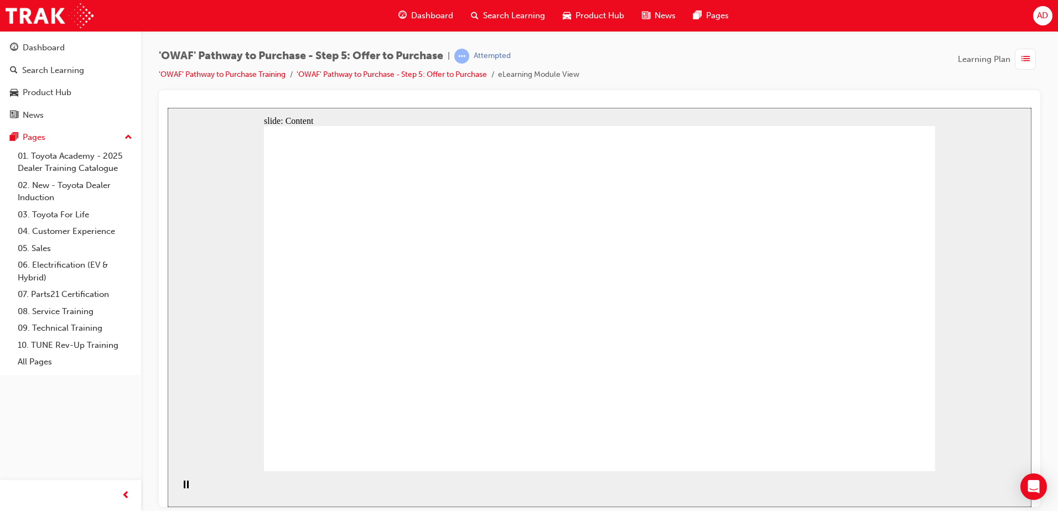
drag, startPoint x: 801, startPoint y: 292, endPoint x: 325, endPoint y: 269, distance: 477.0
drag, startPoint x: 331, startPoint y: 278, endPoint x: 712, endPoint y: 265, distance: 380.9
drag, startPoint x: 712, startPoint y: 265, endPoint x: 730, endPoint y: 271, distance: 19.1
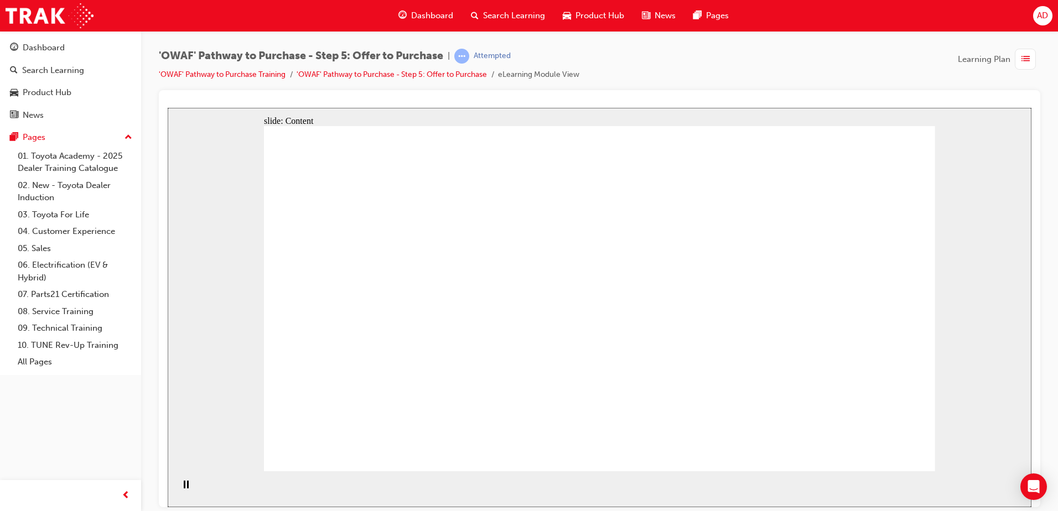
drag, startPoint x: 665, startPoint y: 266, endPoint x: 412, endPoint y: 265, distance: 252.9
drag, startPoint x: 391, startPoint y: 260, endPoint x: 689, endPoint y: 241, distance: 299.4
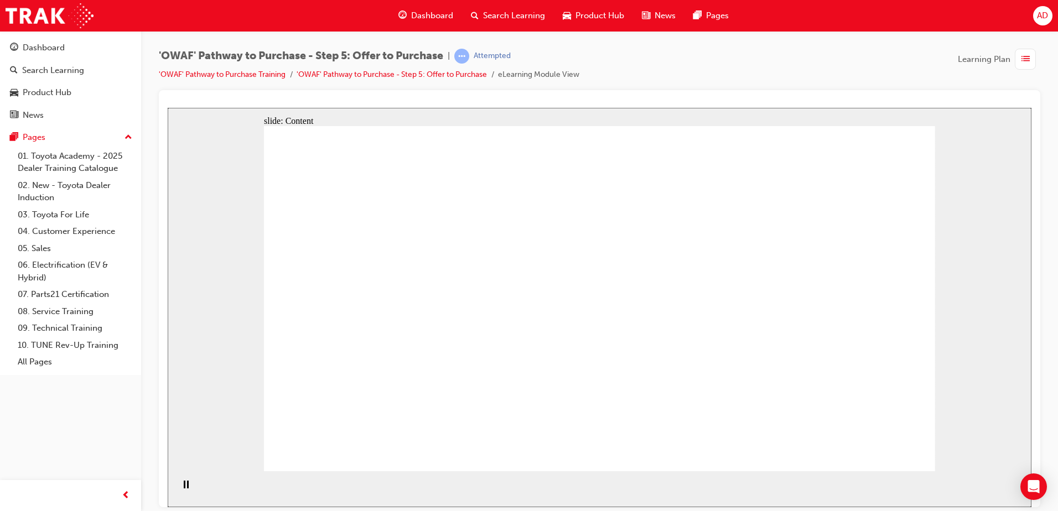
drag, startPoint x: 731, startPoint y: 238, endPoint x: 551, endPoint y: 235, distance: 180.4
drag
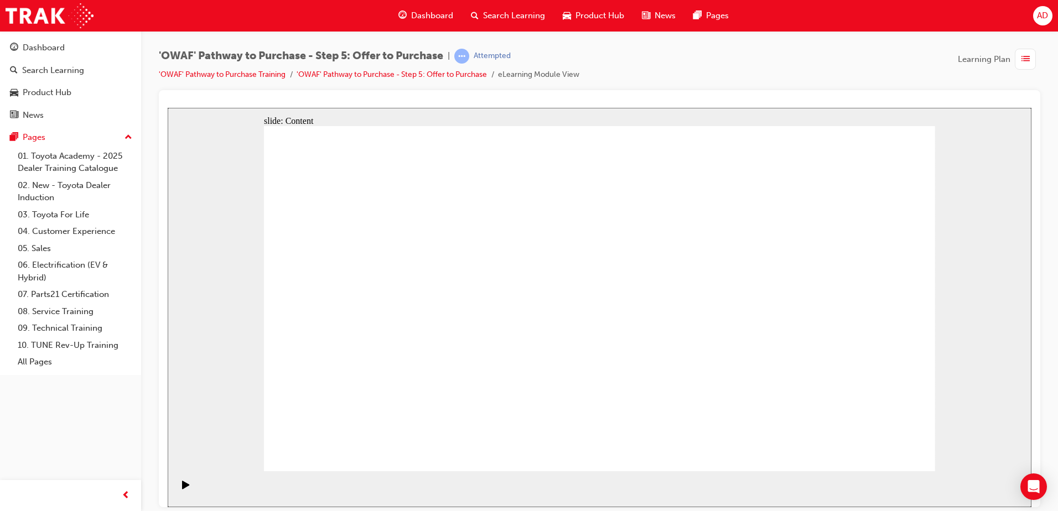
drag, startPoint x: 431, startPoint y: 411, endPoint x: 444, endPoint y: 413, distance: 13.5
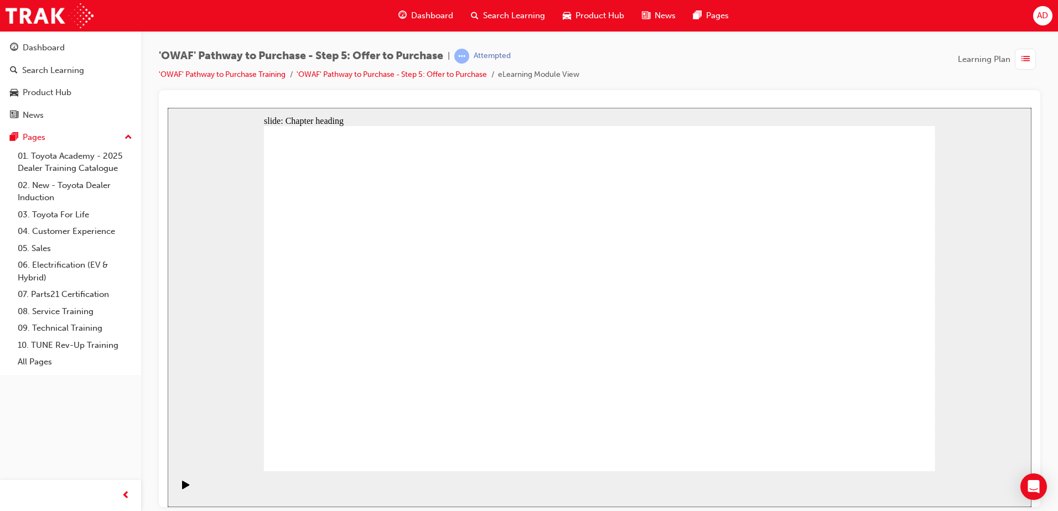
drag, startPoint x: 394, startPoint y: 264, endPoint x: 398, endPoint y: 278, distance: 14.0
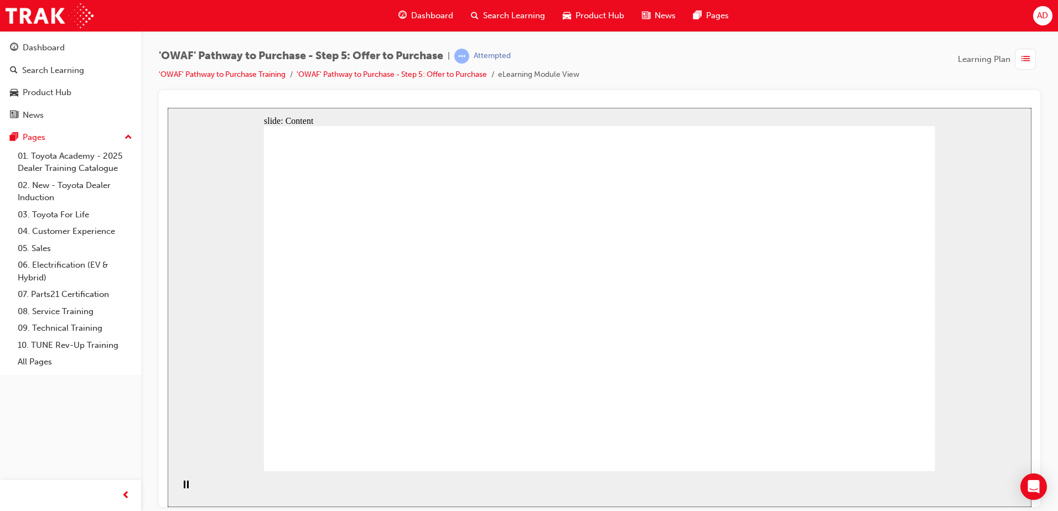
drag, startPoint x: 823, startPoint y: 355, endPoint x: 826, endPoint y: 349, distance: 6.2
drag, startPoint x: 376, startPoint y: 214, endPoint x: 381, endPoint y: 225, distance: 12.4
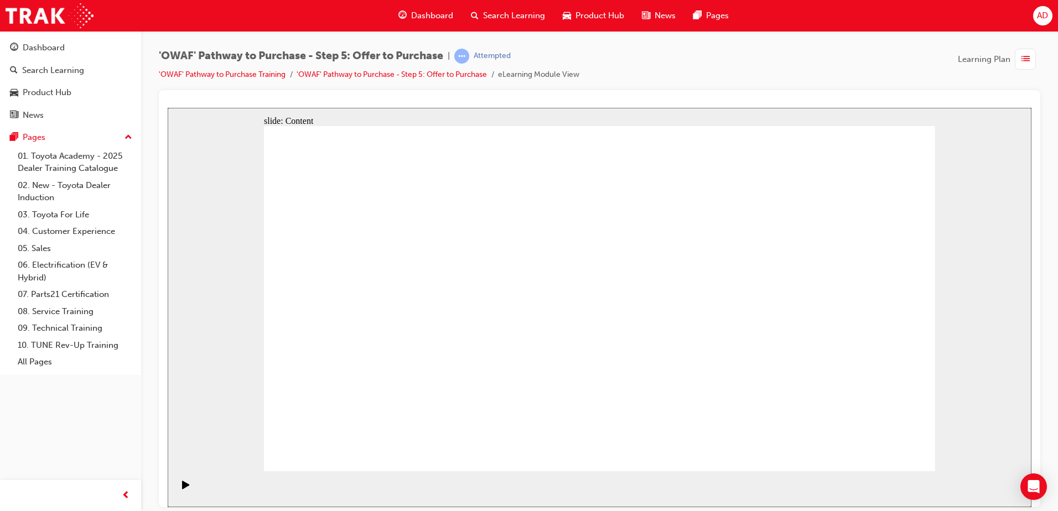
drag, startPoint x: 396, startPoint y: 260, endPoint x: 399, endPoint y: 269, distance: 10.5
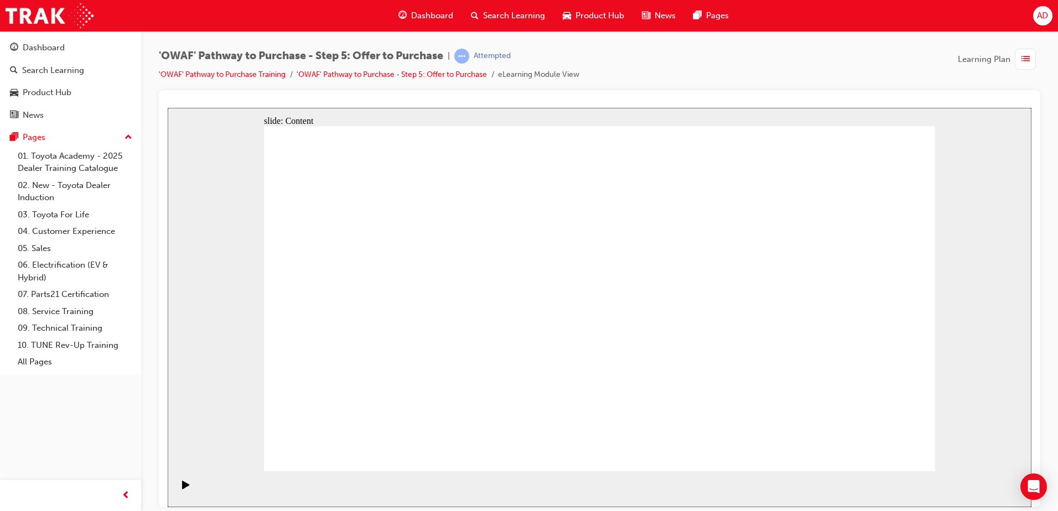
drag, startPoint x: 728, startPoint y: 438, endPoint x: 752, endPoint y: 448, distance: 25.6
